Goal: Task Accomplishment & Management: Manage account settings

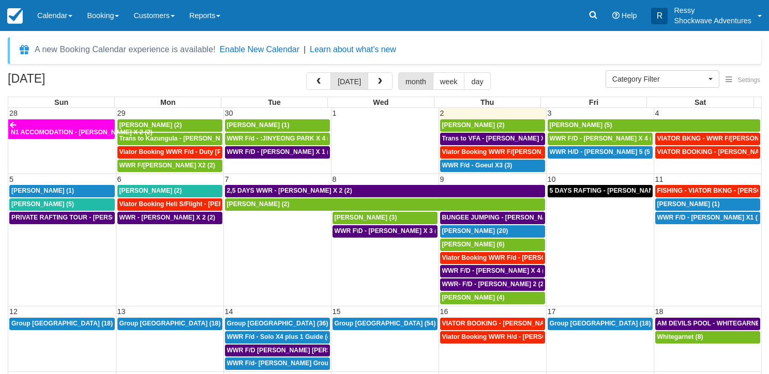
select select
click at [653, 126] on div "[PERSON_NAME] (5)" at bounding box center [653, 125] width 209 height 8
select select
click at [701, 137] on span "VIATOR BKNG - WWR F/D - Ellaway, Jason X 3 (3)" at bounding box center [727, 138] width 141 height 7
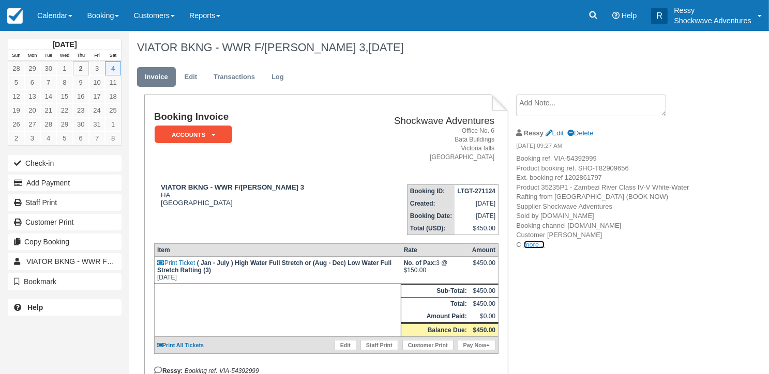
click at [535, 246] on link "more..." at bounding box center [534, 245] width 21 height 8
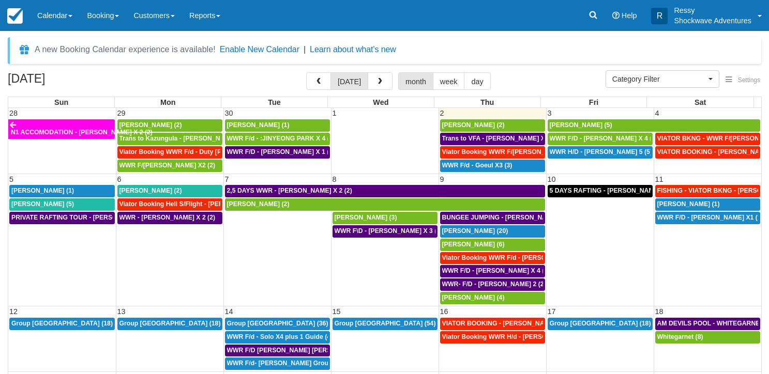
select select
click at [718, 139] on span "VIATOR BKNG - WWR F/D - Ellaway, Jason X 3 (3)" at bounding box center [727, 138] width 141 height 7
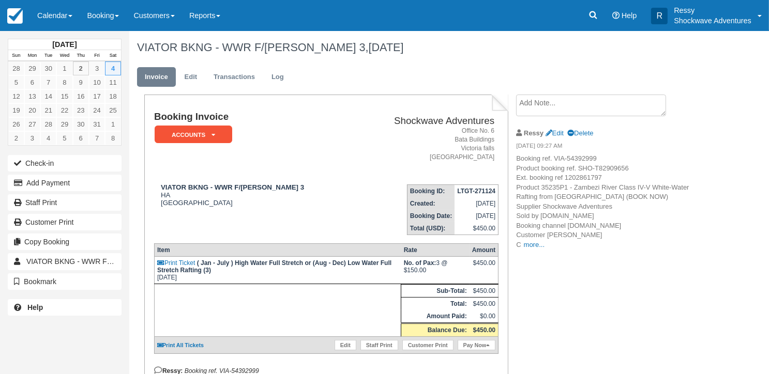
click at [538, 248] on p "Booking ref. VIA-54392999 Product booking ref. SHO-T82909656 Ext. booking ref 1…" at bounding box center [603, 202] width 174 height 96
click at [536, 243] on link "more..." at bounding box center [534, 245] width 21 height 8
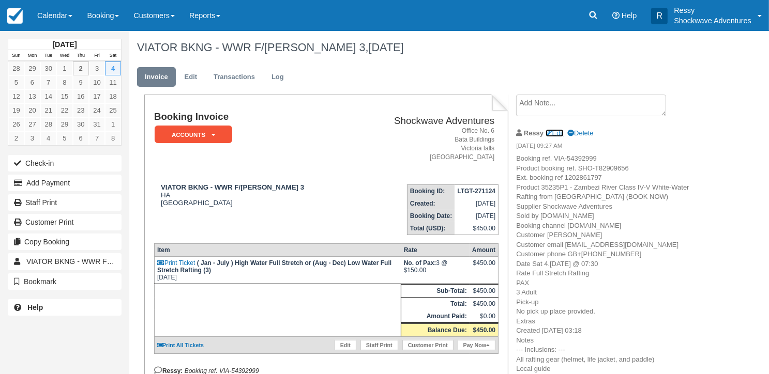
click at [553, 130] on link "Edit" at bounding box center [554, 133] width 18 height 8
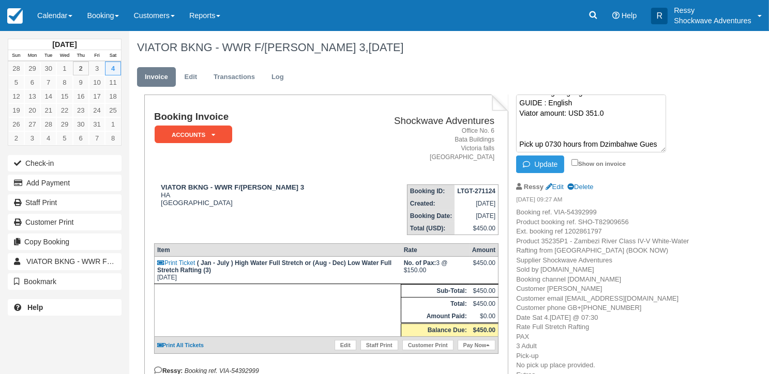
scroll to position [378, 0]
type textarea "Booking ref. VIA-54392999 Product booking ref. SHO-T82909656 Ext. booking ref 1…"
click at [524, 163] on icon "button" at bounding box center [528, 164] width 11 height 7
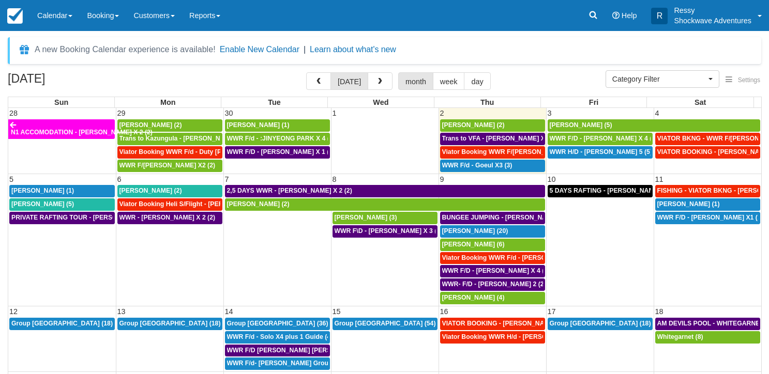
select select
click at [672, 152] on span "VIATOR BOOKING - DAUGHTY MIKE X 2 (2)" at bounding box center [721, 151] width 129 height 7
select select
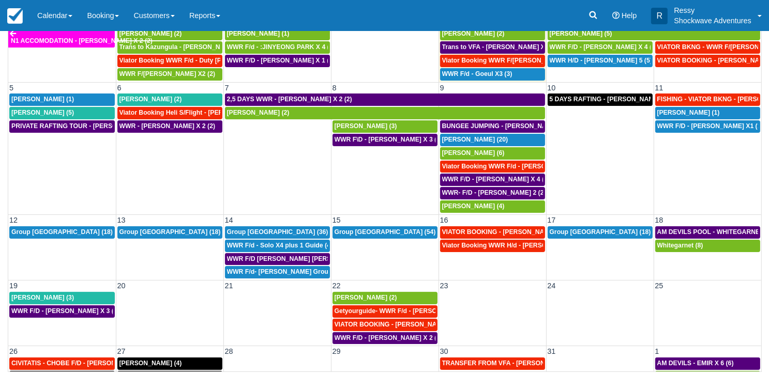
scroll to position [40, 0]
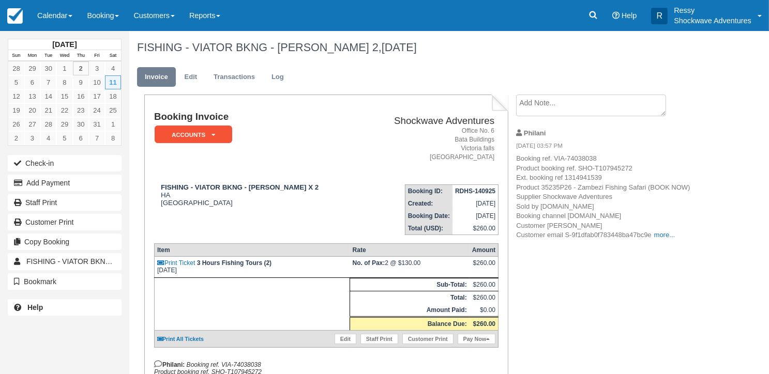
click at [677, 236] on p "Booking ref. VIA-74038038 Product booking ref. SHO-T107945272 Ext. booking ref …" at bounding box center [603, 197] width 174 height 86
click at [672, 237] on link "more..." at bounding box center [664, 235] width 21 height 8
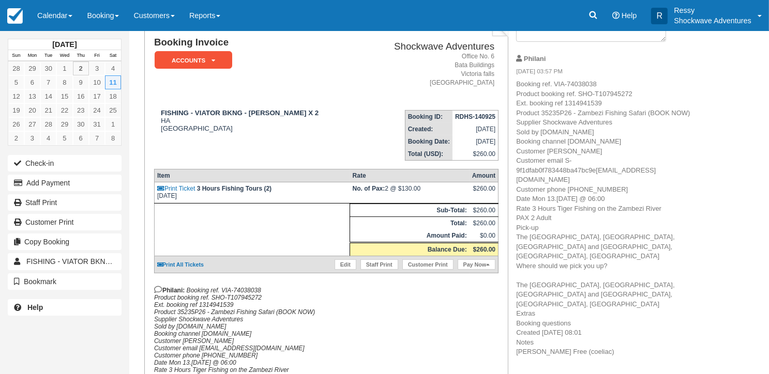
scroll to position [52, 0]
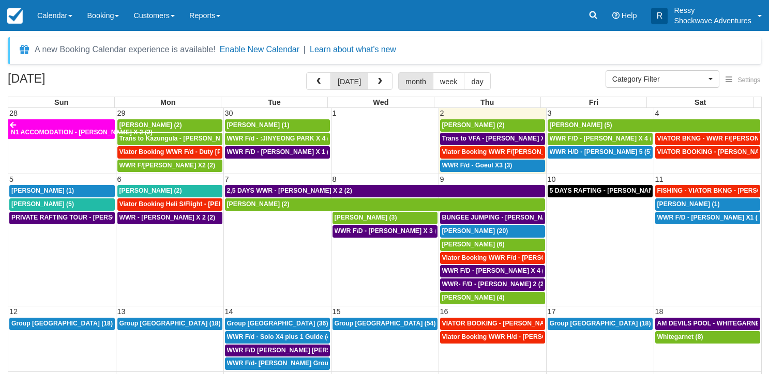
select select
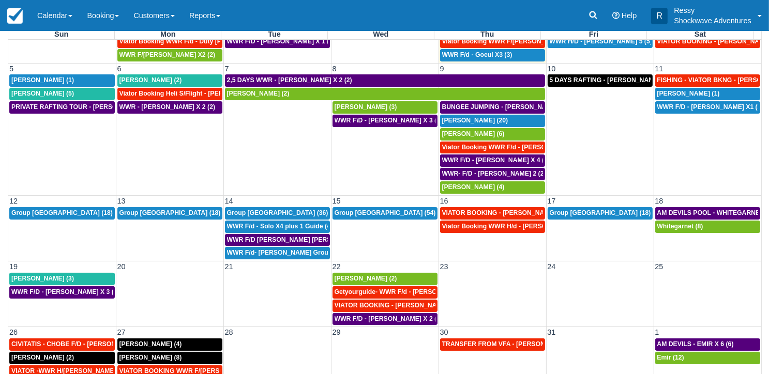
scroll to position [91, 0]
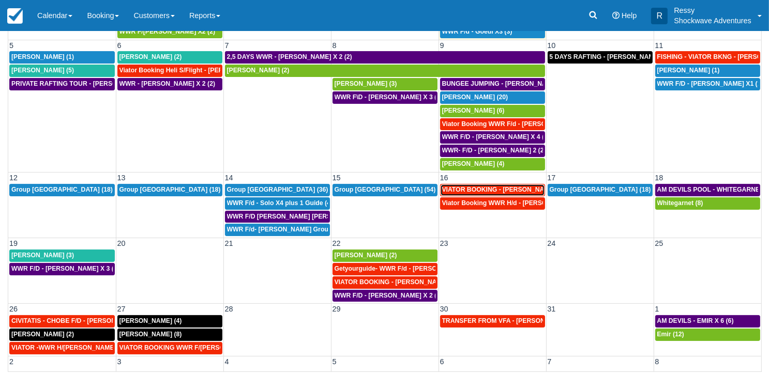
click at [485, 186] on span "VIATOR BOOKING - MILLER RACHEL X 4 (4)" at bounding box center [509, 189] width 135 height 7
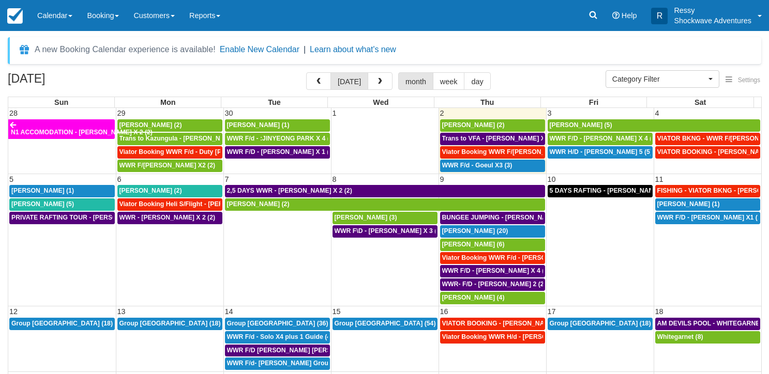
select select
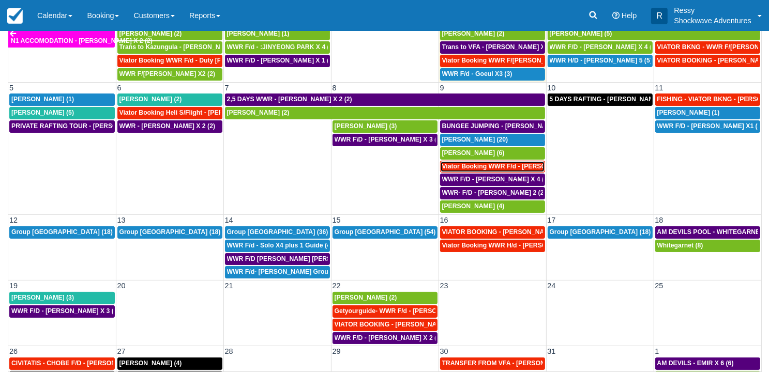
click at [500, 163] on span "Viator Booking WWR F/d - Tasi Chia Ying X2 (2)" at bounding box center [545, 166] width 207 height 7
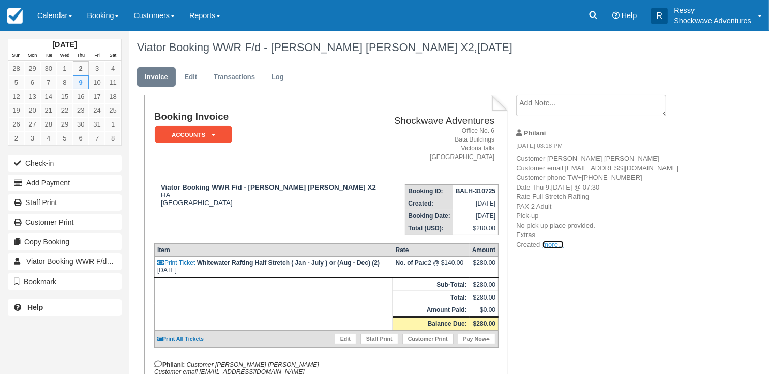
click at [554, 249] on link "more..." at bounding box center [552, 245] width 21 height 8
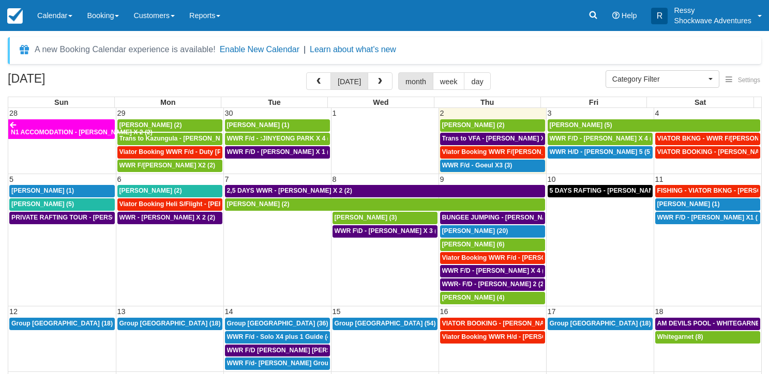
select select
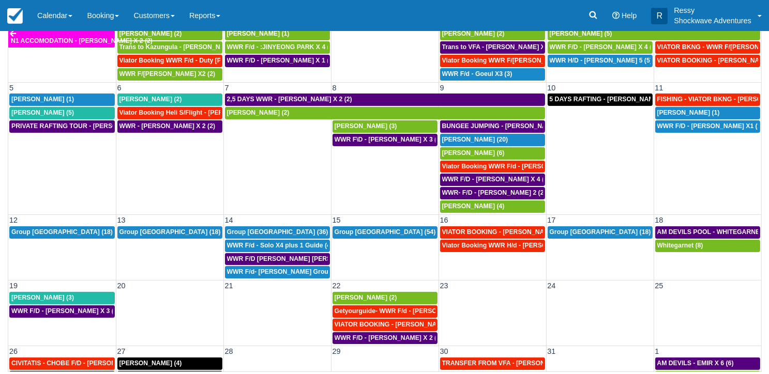
scroll to position [40, 0]
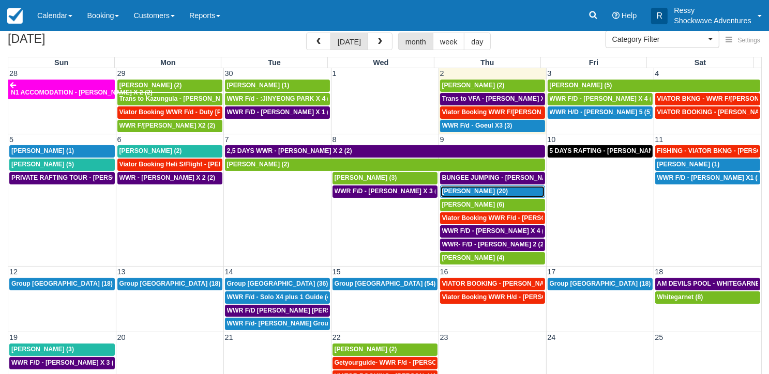
click at [463, 189] on span "[PERSON_NAME] (20)" at bounding box center [475, 191] width 66 height 7
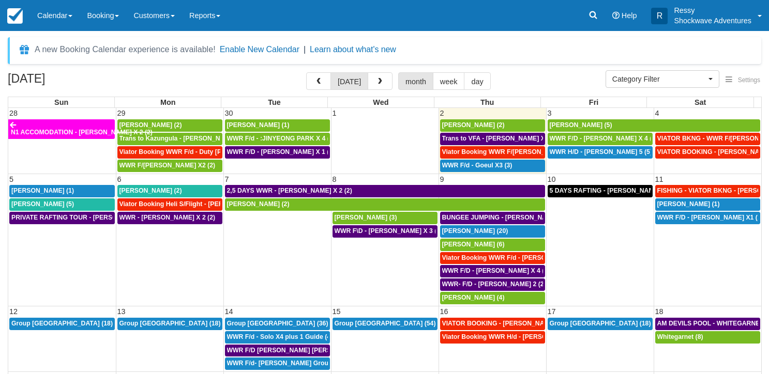
select select
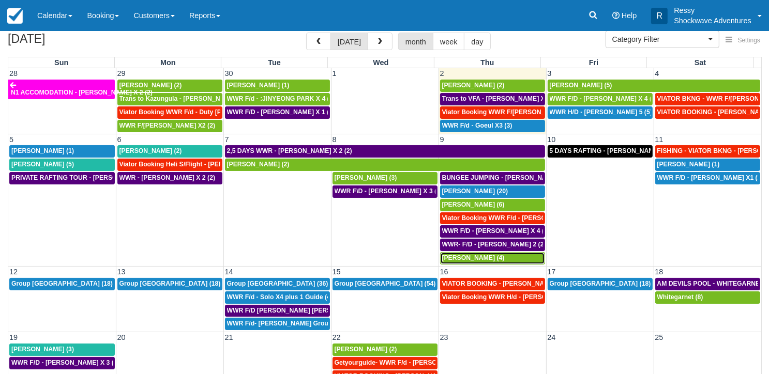
click at [496, 254] on div "[PERSON_NAME] (4)" at bounding box center [492, 258] width 101 height 8
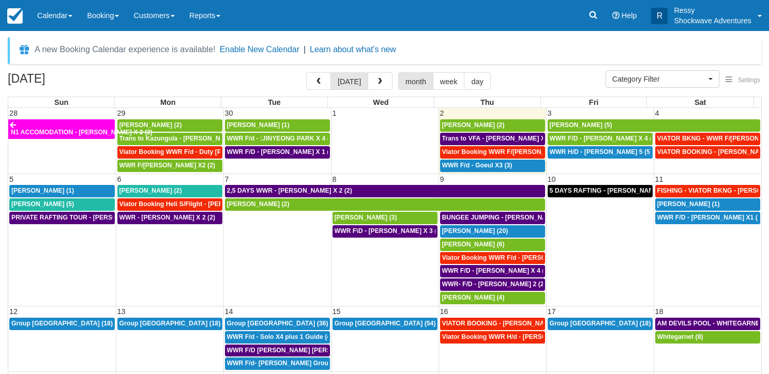
select select
